Goal: Information Seeking & Learning: Learn about a topic

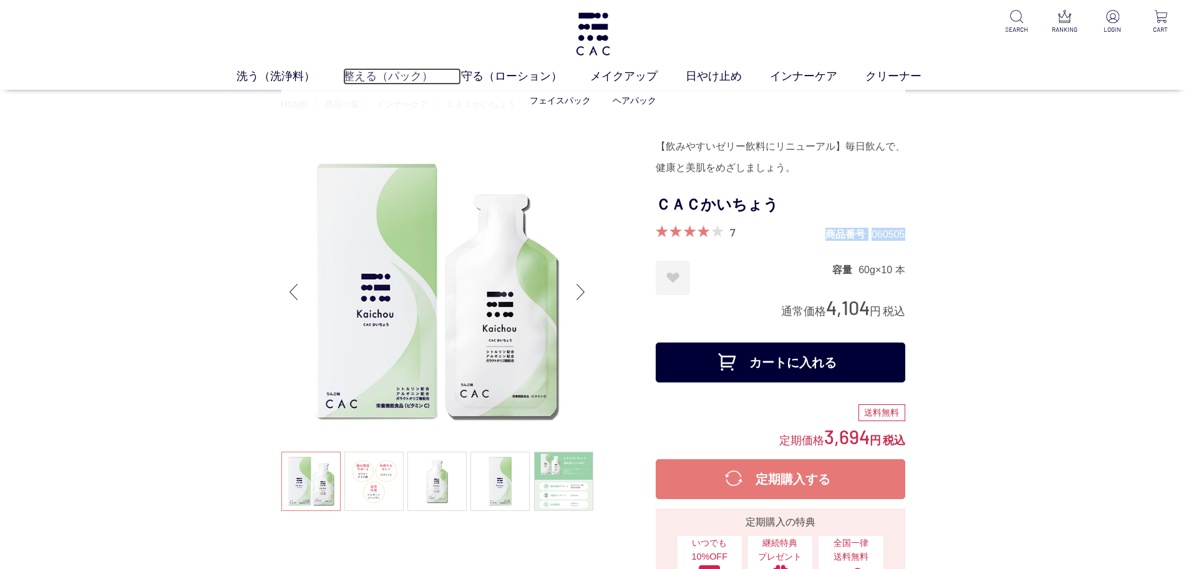
click at [396, 78] on link "整える（パック）" at bounding box center [402, 76] width 118 height 17
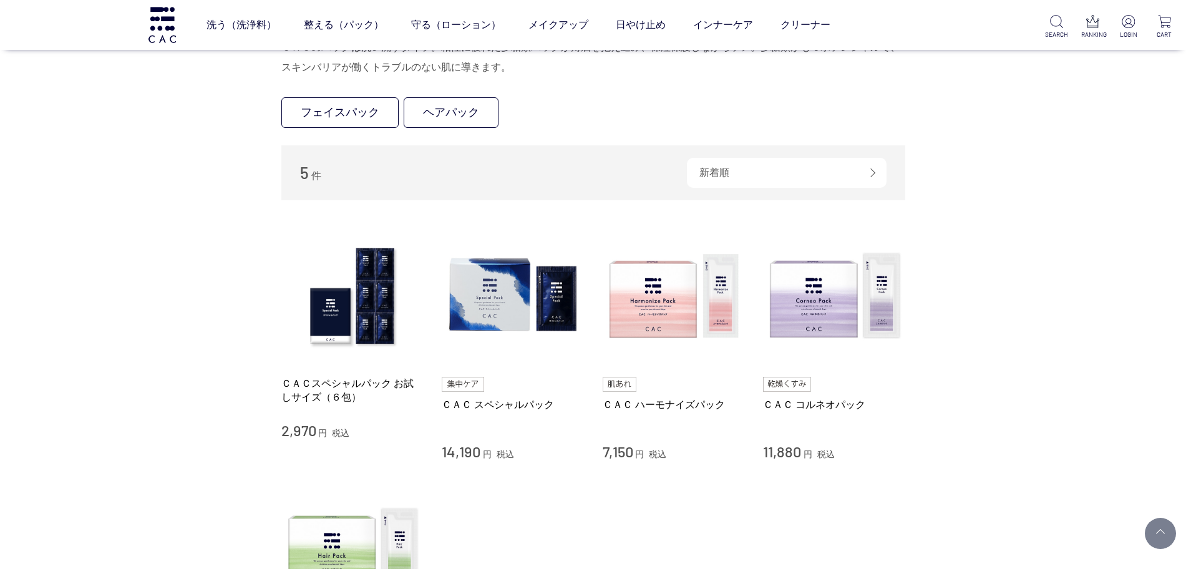
scroll to position [234, 0]
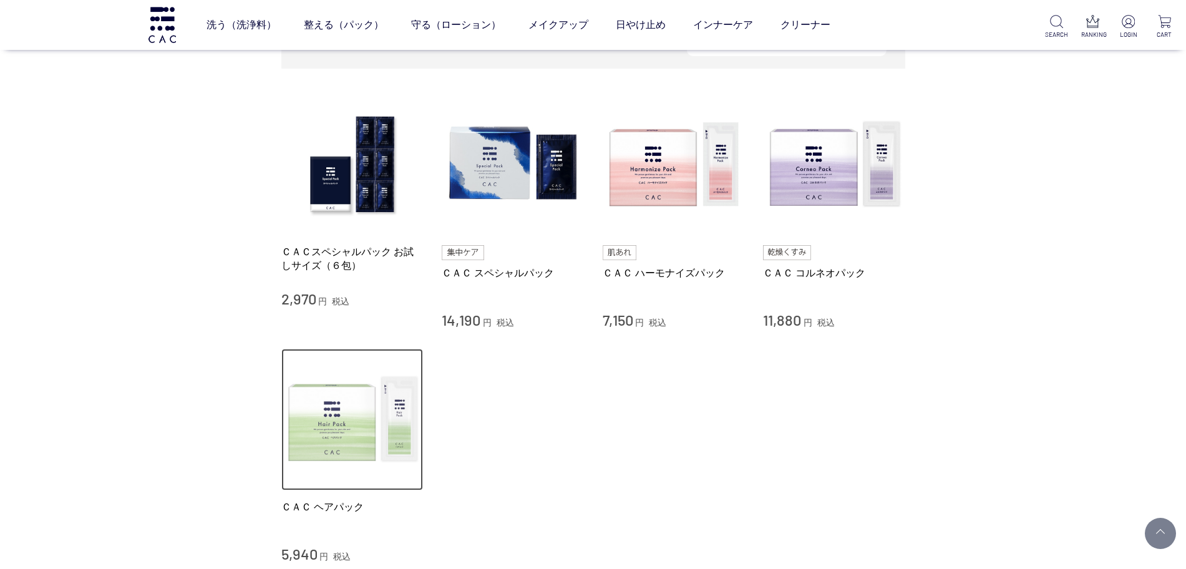
click at [286, 452] on img at bounding box center [352, 420] width 142 height 142
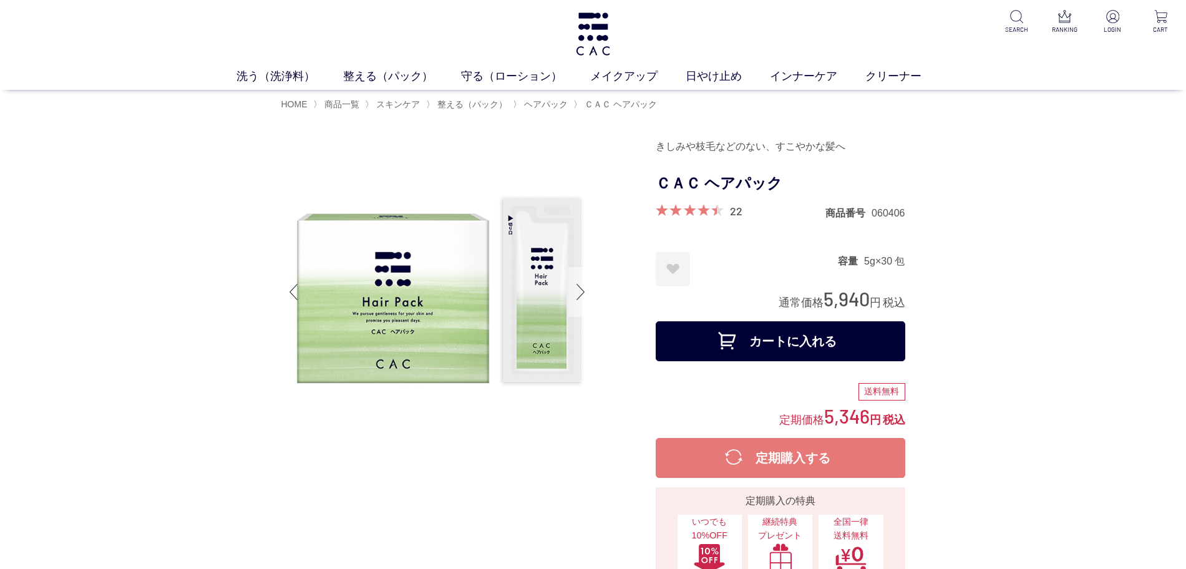
click at [581, 290] on div at bounding box center [580, 292] width 25 height 50
drag, startPoint x: 859, startPoint y: 145, endPoint x: 664, endPoint y: 209, distance: 205.4
click at [658, 150] on div "きしみや枝毛などのない、すこやかな髪へ" at bounding box center [781, 146] width 250 height 21
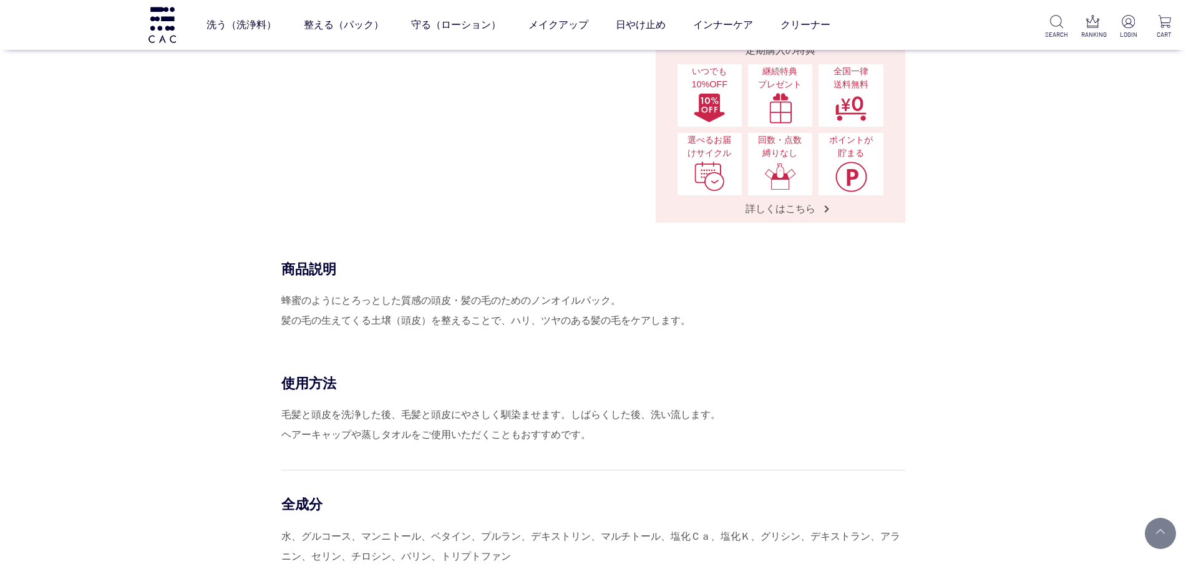
scroll to position [390, 0]
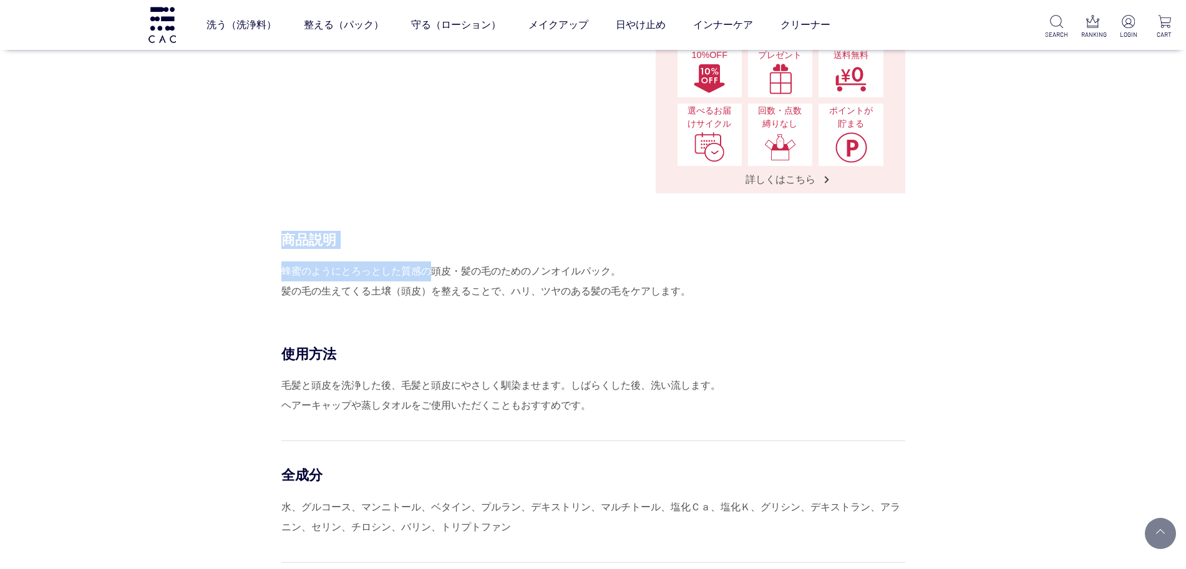
drag, startPoint x: 279, startPoint y: 271, endPoint x: 435, endPoint y: 268, distance: 156.0
click at [428, 262] on div "商品説明 蜂蜜のようにとろっとした質感の頭皮・髪の毛のためのノンオイルパック。 髪の毛の生えてくる土壌（頭皮）を整えることで、ハリ、ツヤのある髪の毛をケアしま…" at bounding box center [593, 288] width 624 height 114
click at [463, 269] on div "蜂蜜のようにとろっとした質感の頭皮・髪の毛のためのノンオイルパック。 髪の毛の生えてくる土壌（頭皮）を整えることで、ハリ、ツヤのある髪の毛をケアします。" at bounding box center [593, 281] width 624 height 40
drag, startPoint x: 281, startPoint y: 268, endPoint x: 607, endPoint y: 266, distance: 325.6
click at [607, 266] on div "蜂蜜のようにとろっとした質感の頭皮・髪の毛のためのノンオイルパック。 髪の毛の生えてくる土壌（頭皮）を整えることで、ハリ、ツヤのある髪の毛をケアします。" at bounding box center [593, 281] width 624 height 40
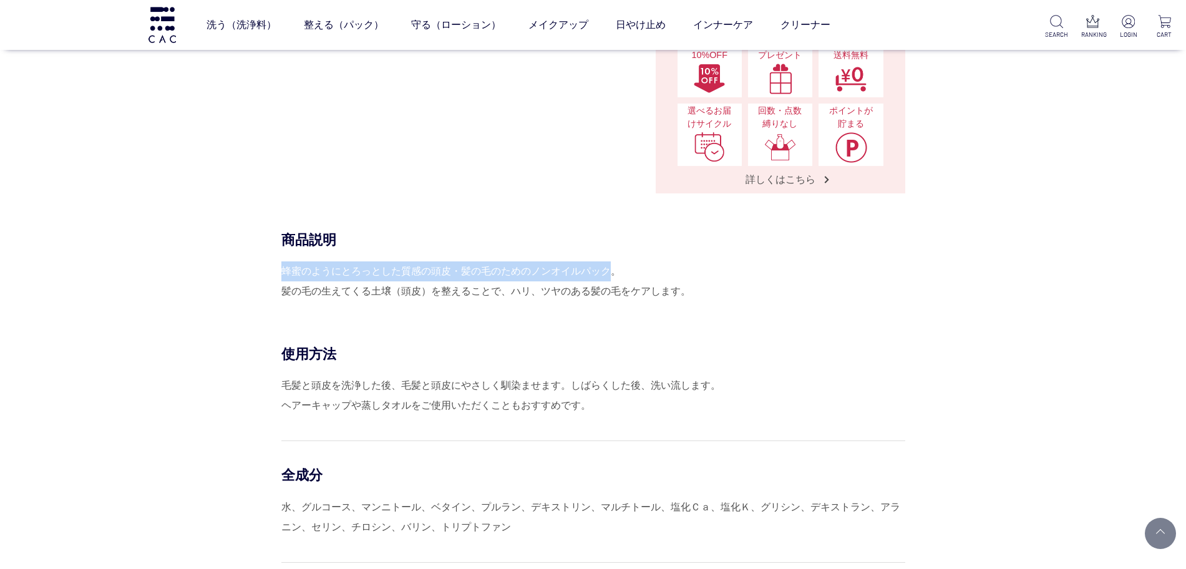
copy div "蜂蜜のようにとろっとした質感の頭皮・髪の毛のためのノンオイルパック"
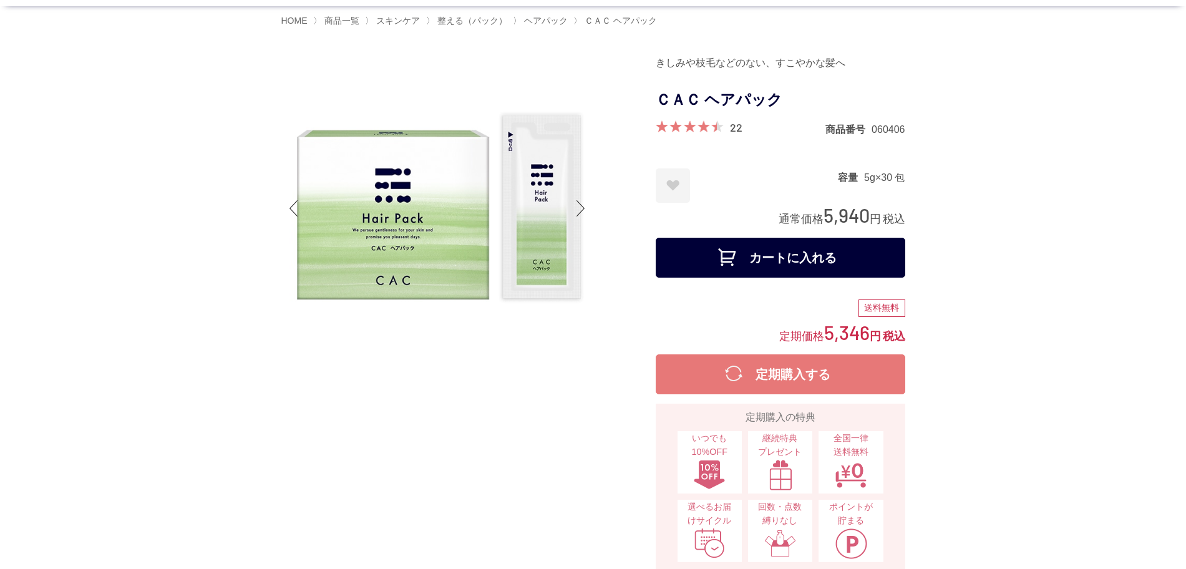
scroll to position [468, 0]
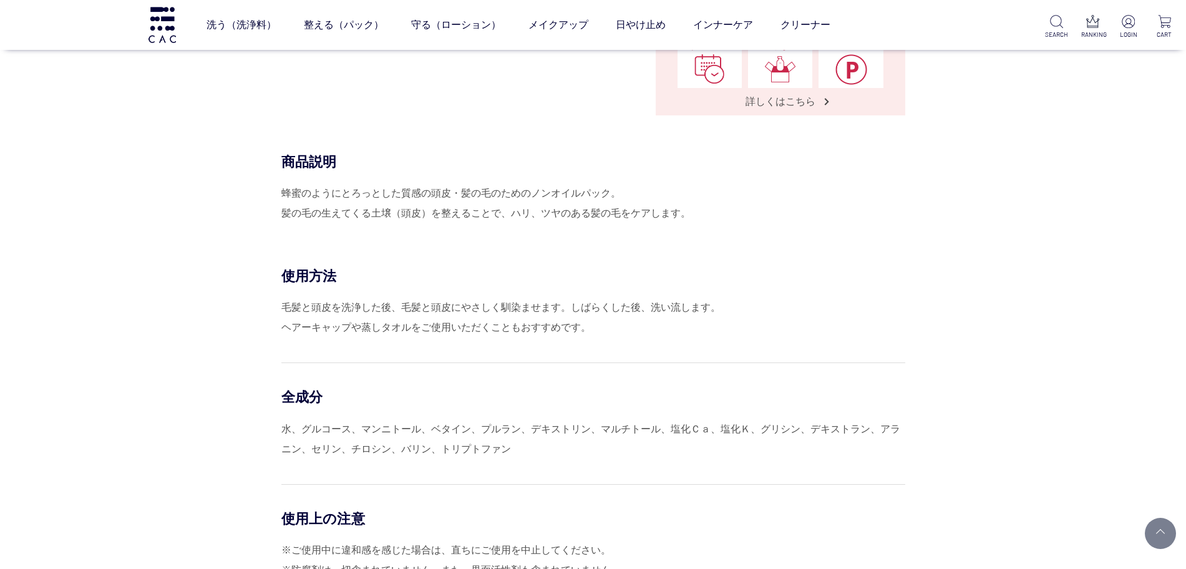
click at [403, 221] on div "蜂蜜のようにとろっとした質感の頭皮・髪の毛のためのノンオイルパック。 髪の毛の生えてくる土壌（頭皮）を整えることで、ハリ、ツヤのある髪の毛をケアします。" at bounding box center [593, 203] width 624 height 40
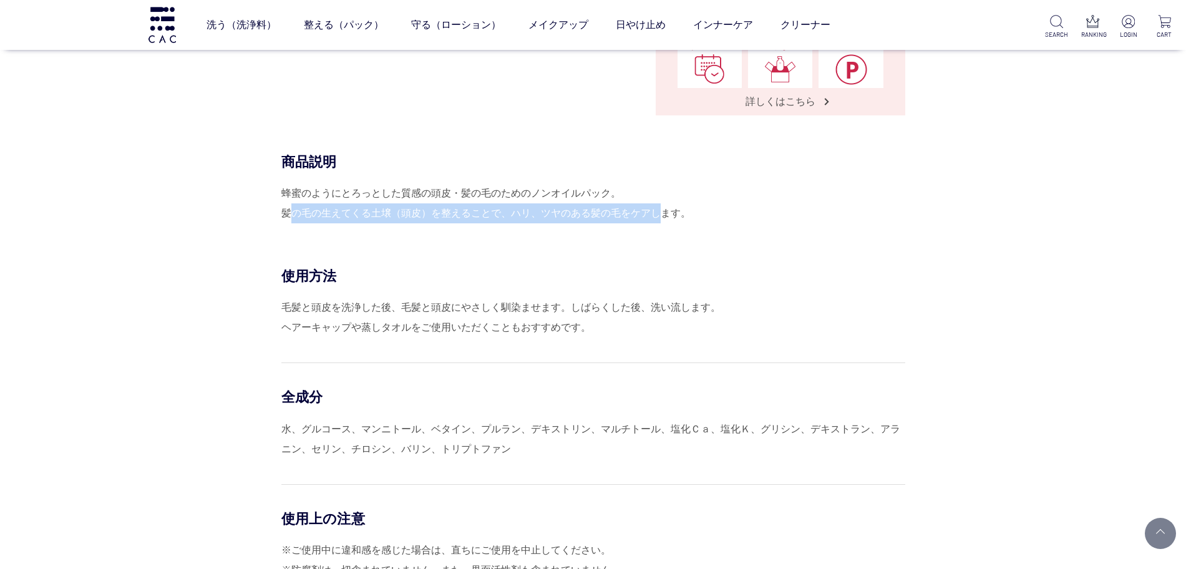
drag, startPoint x: 281, startPoint y: 212, endPoint x: 651, endPoint y: 211, distance: 370.6
click at [651, 211] on div "蜂蜜のようにとろっとした質感の頭皮・髪の毛のためのノンオイルパック。 髪の毛の生えてくる土壌（頭皮）を整えることで、ハリ、ツヤのある髪の毛をケアします。" at bounding box center [593, 203] width 624 height 40
copy div "髪の毛の生えてくる土壌（頭皮）を整えることで、ハリ、ツヤのある髪の毛をケア"
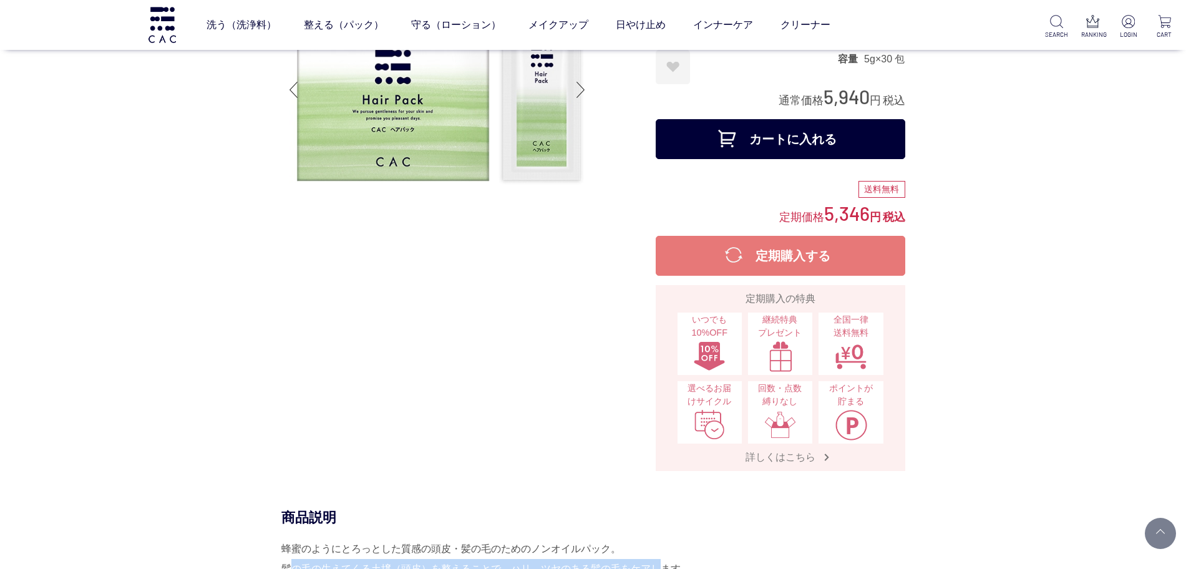
scroll to position [0, 0]
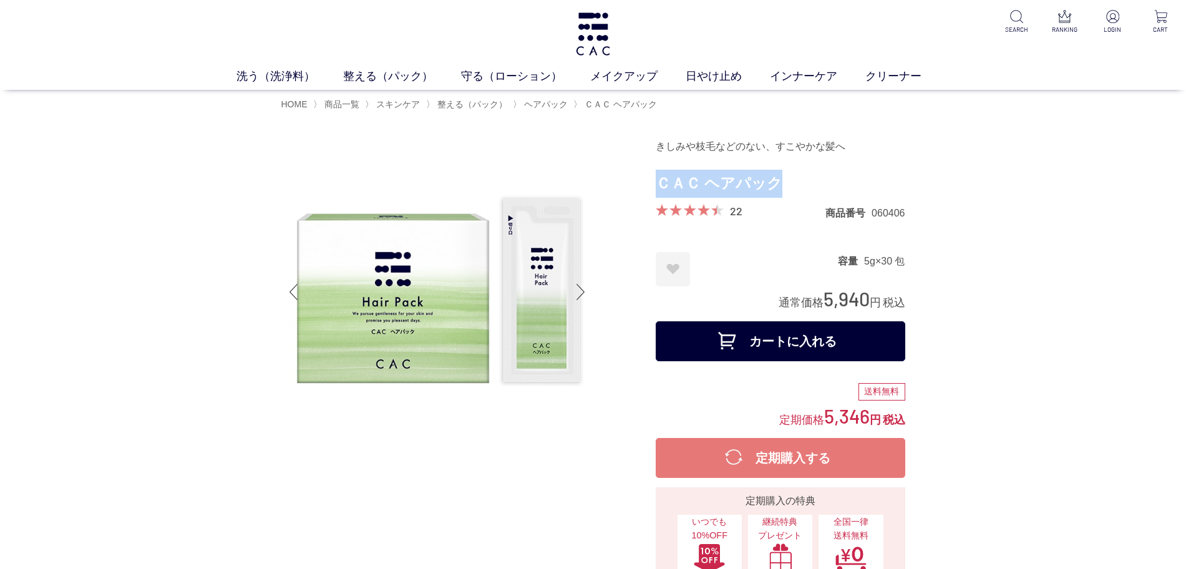
drag, startPoint x: 796, startPoint y: 182, endPoint x: 658, endPoint y: 182, distance: 138.5
click at [658, 182] on h1 "ＣＡＣ ヘアパック" at bounding box center [781, 184] width 250 height 28
copy h1 "ＣＡＣ ヘアパック"
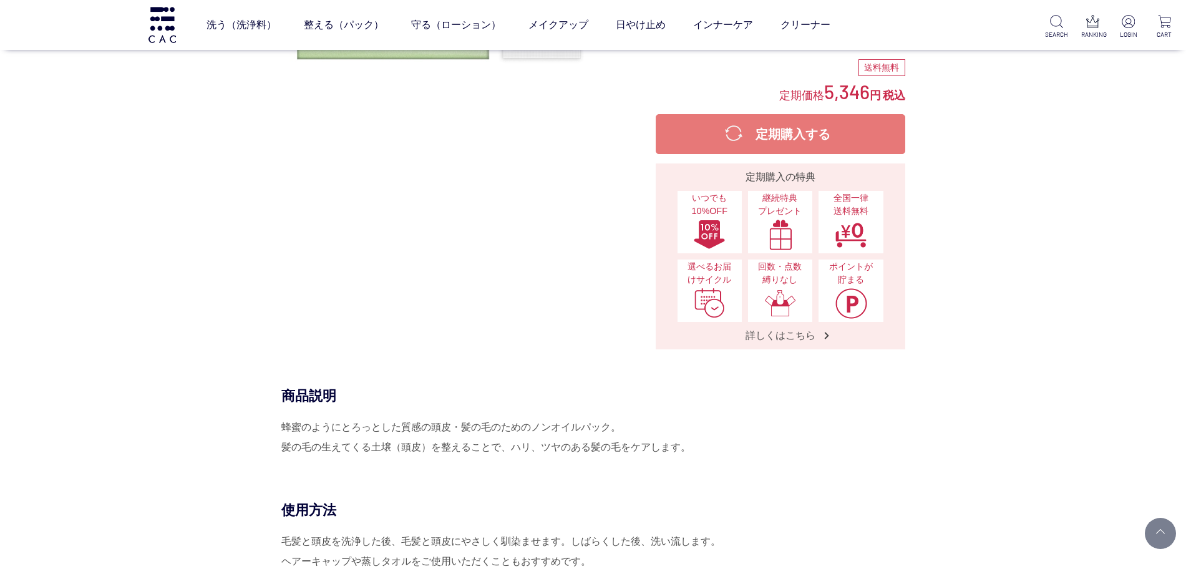
scroll to position [312, 0]
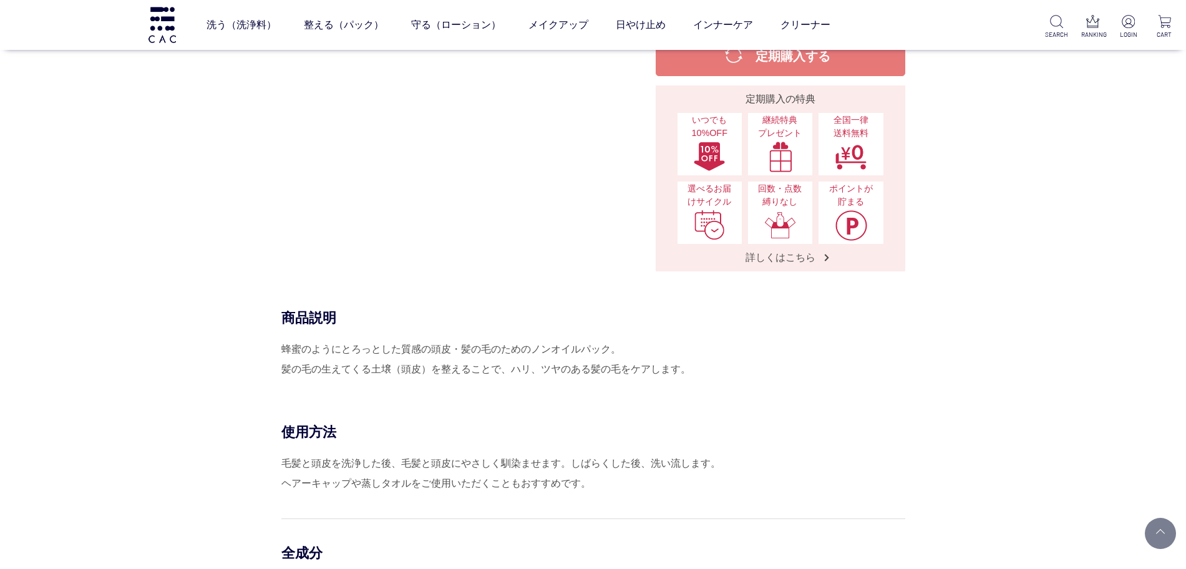
click at [515, 339] on div "蜂蜜のようにとろっとした質感の頭皮・髪の毛のためのノンオイルパック。 髪の毛の生えてくる土壌（頭皮）を整えることで、ハリ、ツヤのある髪の毛をケアします。" at bounding box center [593, 359] width 624 height 40
drag, startPoint x: 700, startPoint y: 373, endPoint x: 287, endPoint y: 319, distance: 416.5
click at [287, 319] on div "商品説明 蜂蜜のようにとろっとした質感の頭皮・髪の毛のためのノンオイルパック。 髪の毛の生えてくる土壌（頭皮）を整えることで、ハリ、ツヤのある髪の毛をケアしま…" at bounding box center [593, 344] width 624 height 70
copy div "商品説明 蜂蜜のようにとろっとした質感の頭皮・髪の毛のためのノンオイルパック。 髪の毛の生えてくる土壌（頭皮）を整えることで、ハリ、ツヤのある髪の毛をケアしま…"
click at [516, 452] on div "使用方法 毛髪と頭皮を洗浄した後、毛髪と頭皮にやさしく馴染ませます。しばらくした後、洗い流します。 ヘアーキャップや蒸しタオルをご使用いただくこともおすすめで…" at bounding box center [593, 458] width 624 height 70
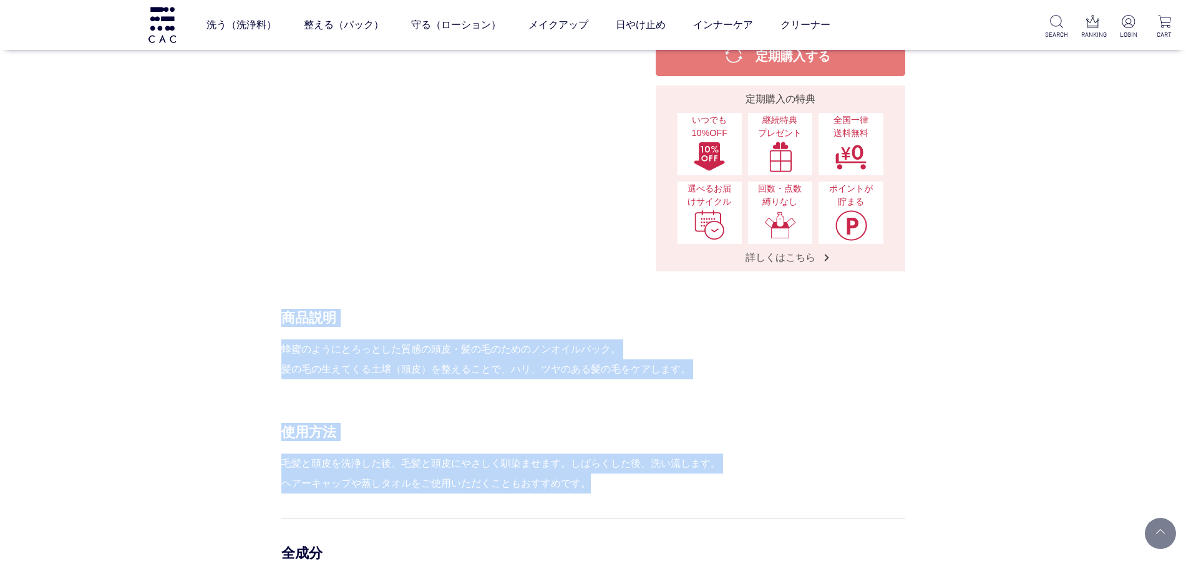
drag, startPoint x: 601, startPoint y: 489, endPoint x: 283, endPoint y: 316, distance: 361.5
copy div "商品説明 蜂蜜のようにとろっとした質感の頭皮・髪の毛のためのノンオイルパック。 髪の毛の生えてくる土壌（頭皮）を整えることで、ハリ、ツヤのある髪の毛をケアしま…"
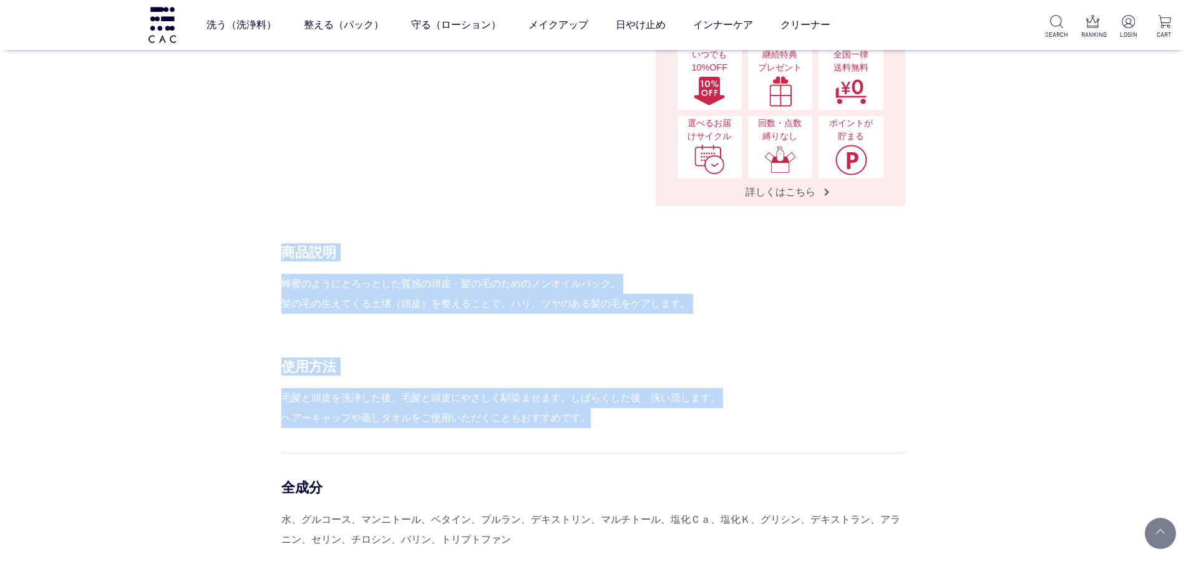
scroll to position [468, 0]
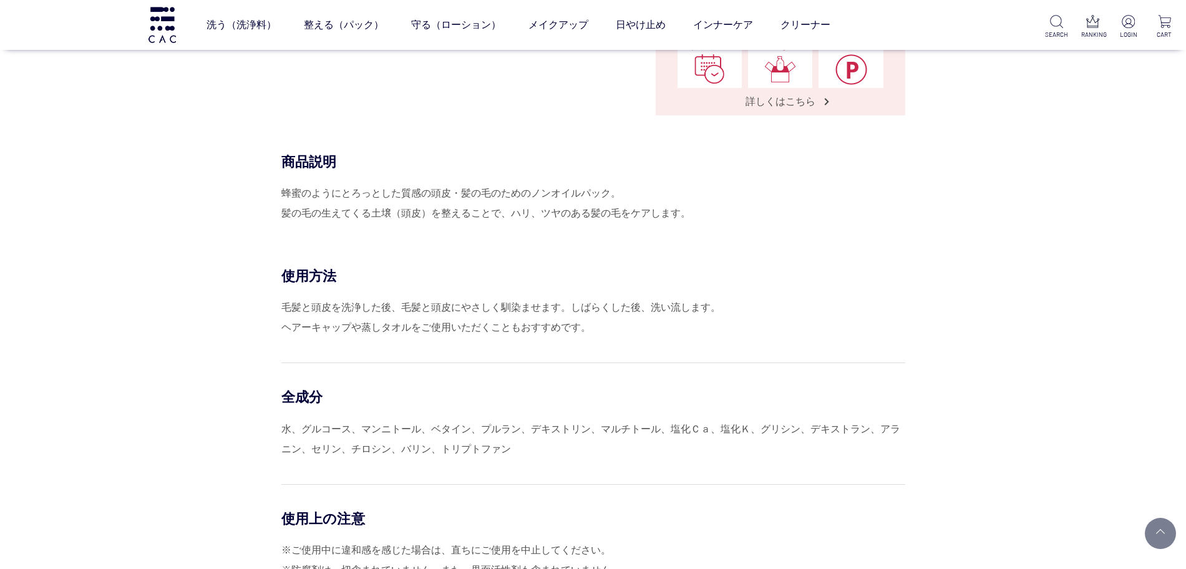
click at [508, 455] on div "水、グルコース、マンニトール、ベタイン、プルラン、デキストリン、マルチトール、塩化Ｃａ、塩化Ｋ、グリシン、デキストラン、アラニン、セリン、チロシン、バリン、ト…" at bounding box center [593, 439] width 624 height 40
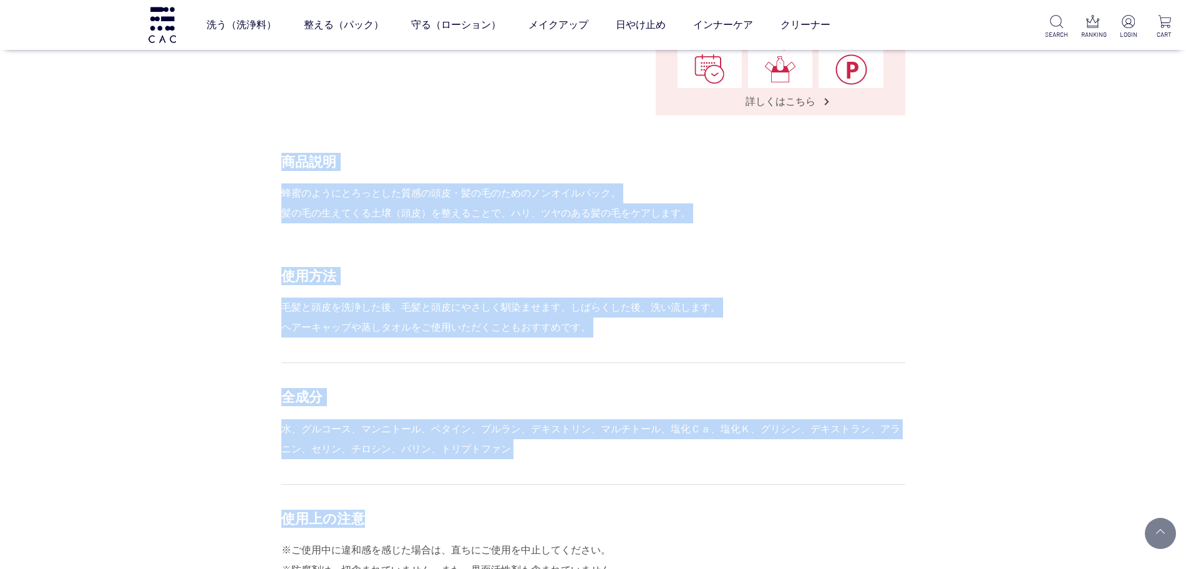
drag, startPoint x: 524, startPoint y: 459, endPoint x: 275, endPoint y: 158, distance: 390.8
click at [281, 158] on div "商品説明 蜂蜜のようにとろっとした質感の頭皮・髪の毛のためのノンオイルパック。 髪の毛の生えてくる土壌（頭皮）を整えることで、ハリ、ツヤのある髪の毛をケアしま…" at bounding box center [593, 430] width 624 height 554
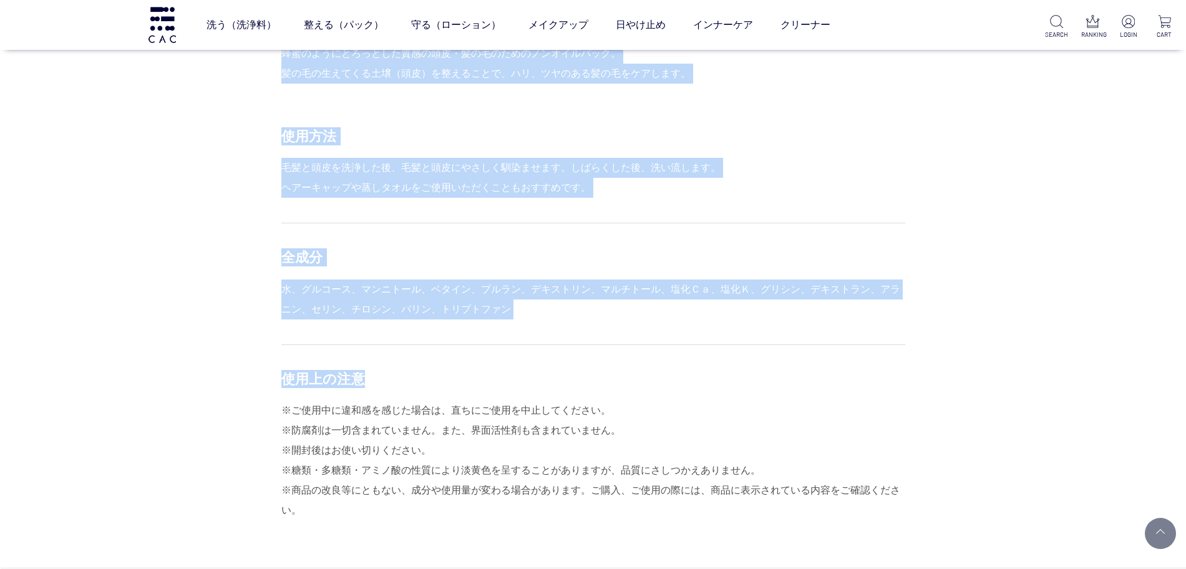
scroll to position [624, 0]
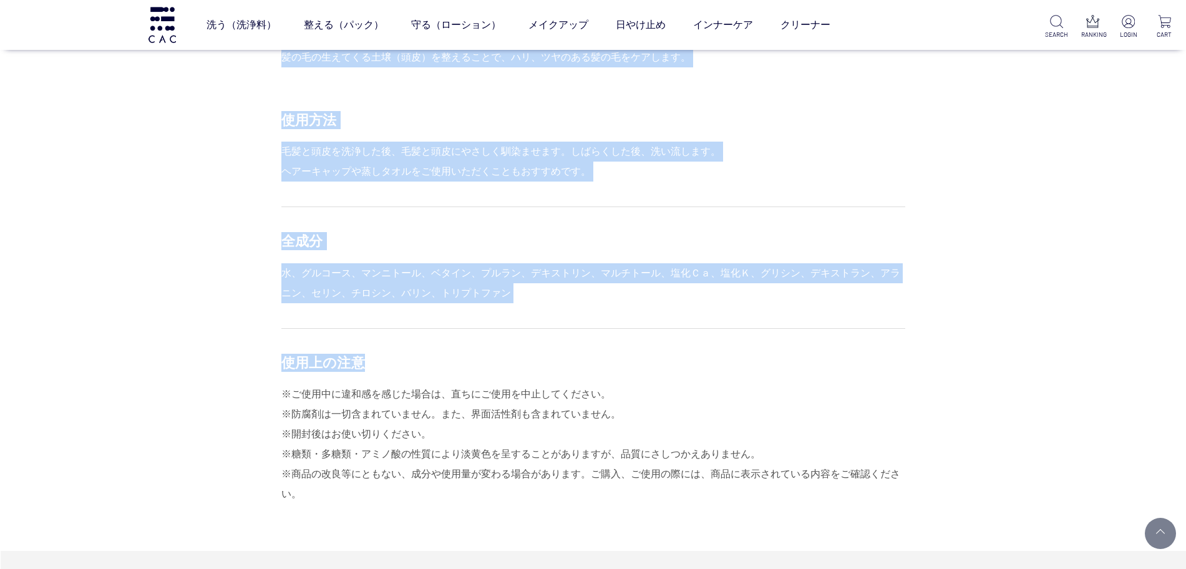
copy div "商品説明 蜂蜜のようにとろっとした質感の頭皮・髪の毛のためのノンオイルパック。 髪の毛の生えてくる土壌（頭皮）を整えることで、ハリ、ツヤのある髪の毛をケアしま…"
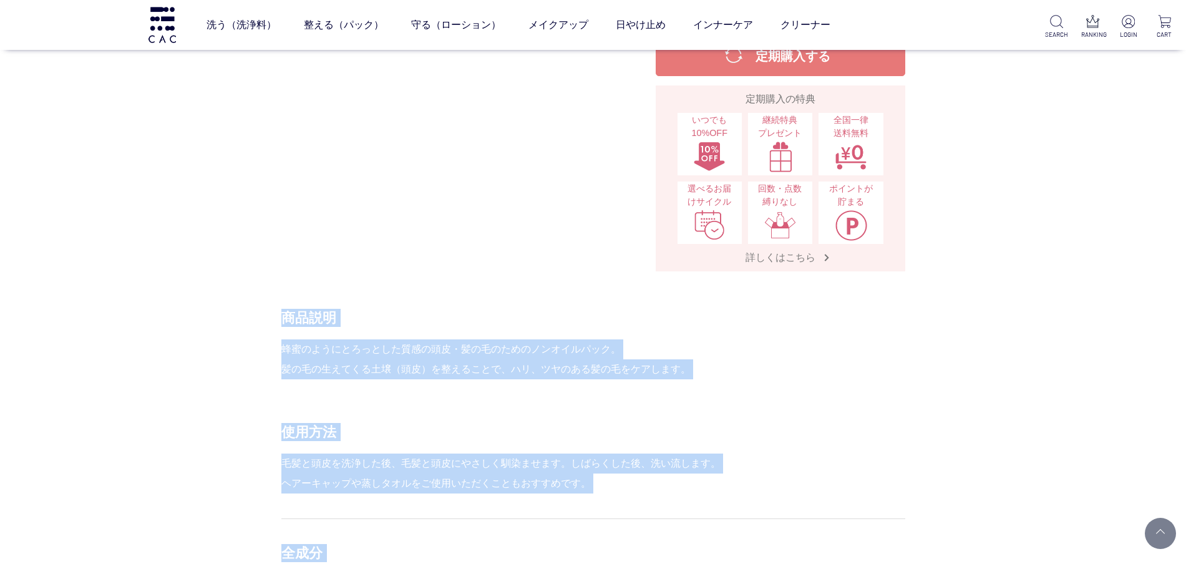
scroll to position [0, 0]
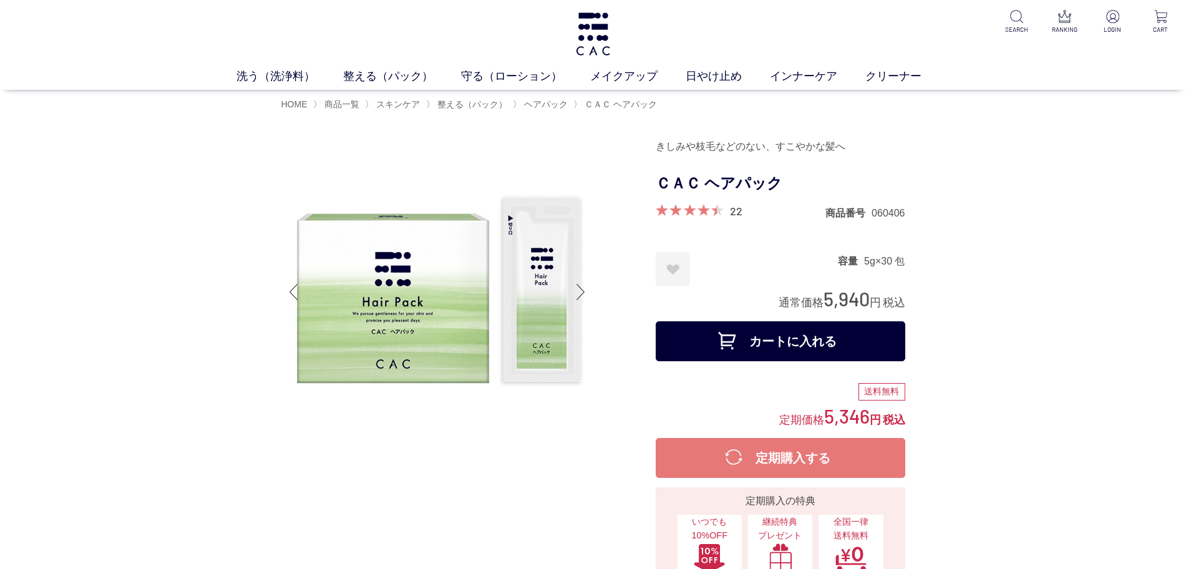
drag, startPoint x: 869, startPoint y: 299, endPoint x: 823, endPoint y: 304, distance: 45.9
click at [823, 304] on div "通常価格 5,940 円 税込" at bounding box center [842, 299] width 127 height 26
copy span "5,940"
